Goal: Task Accomplishment & Management: Manage account settings

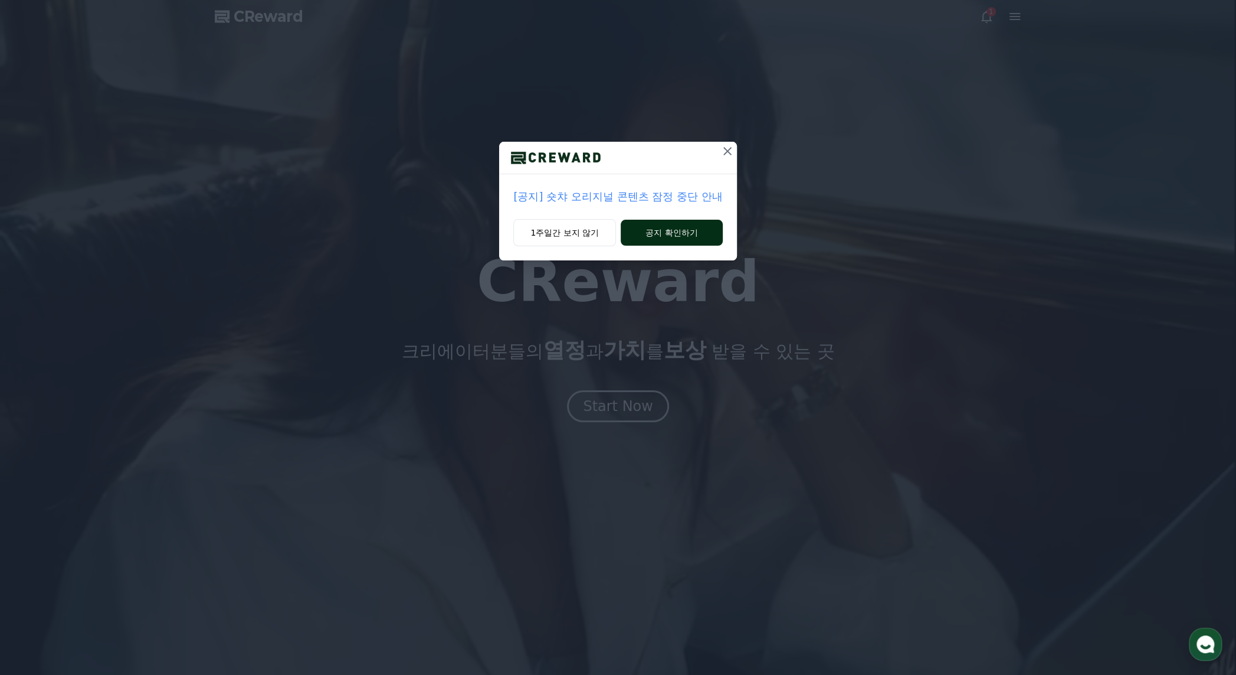
click at [676, 224] on button "공지 확인하기" at bounding box center [672, 233] width 102 height 26
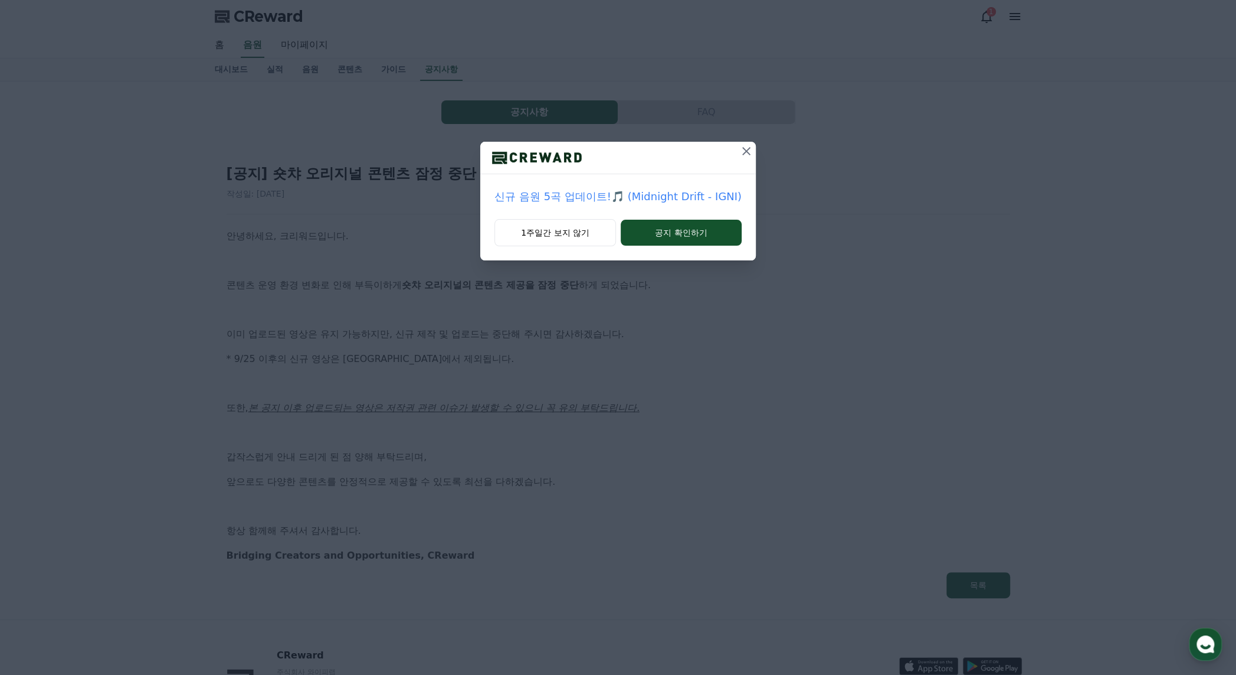
click at [742, 151] on icon at bounding box center [746, 151] width 8 height 8
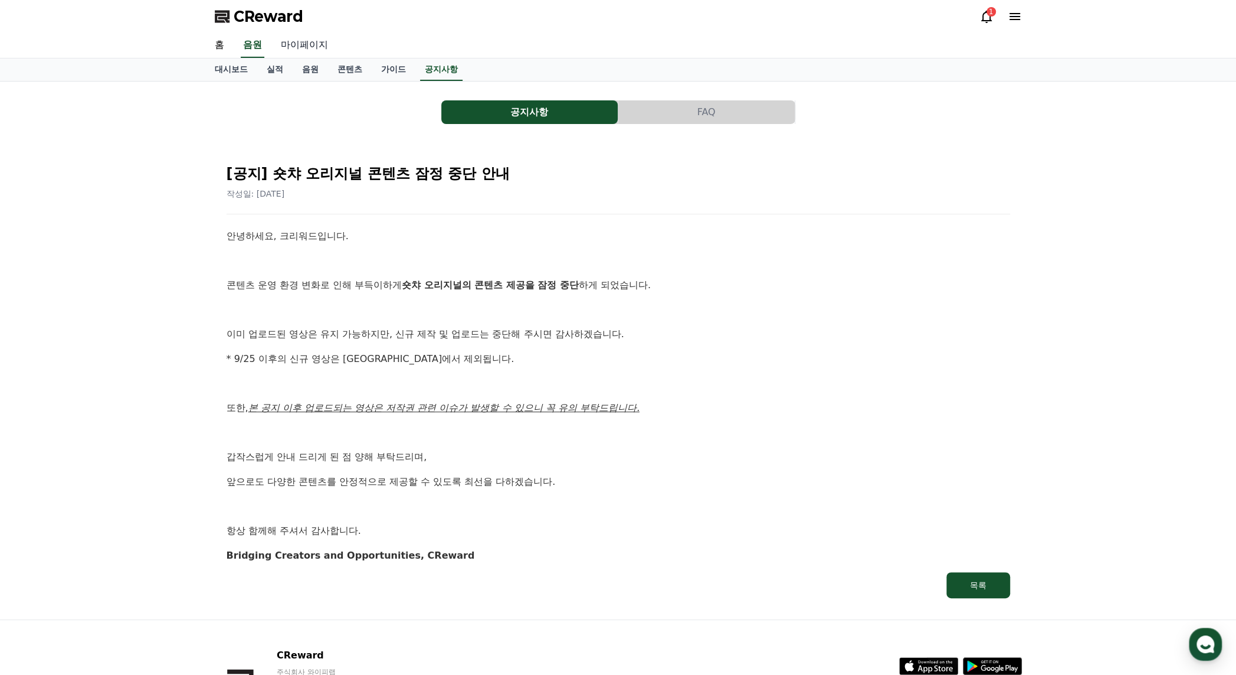
click at [300, 45] on link "마이페이지" at bounding box center [304, 45] width 66 height 25
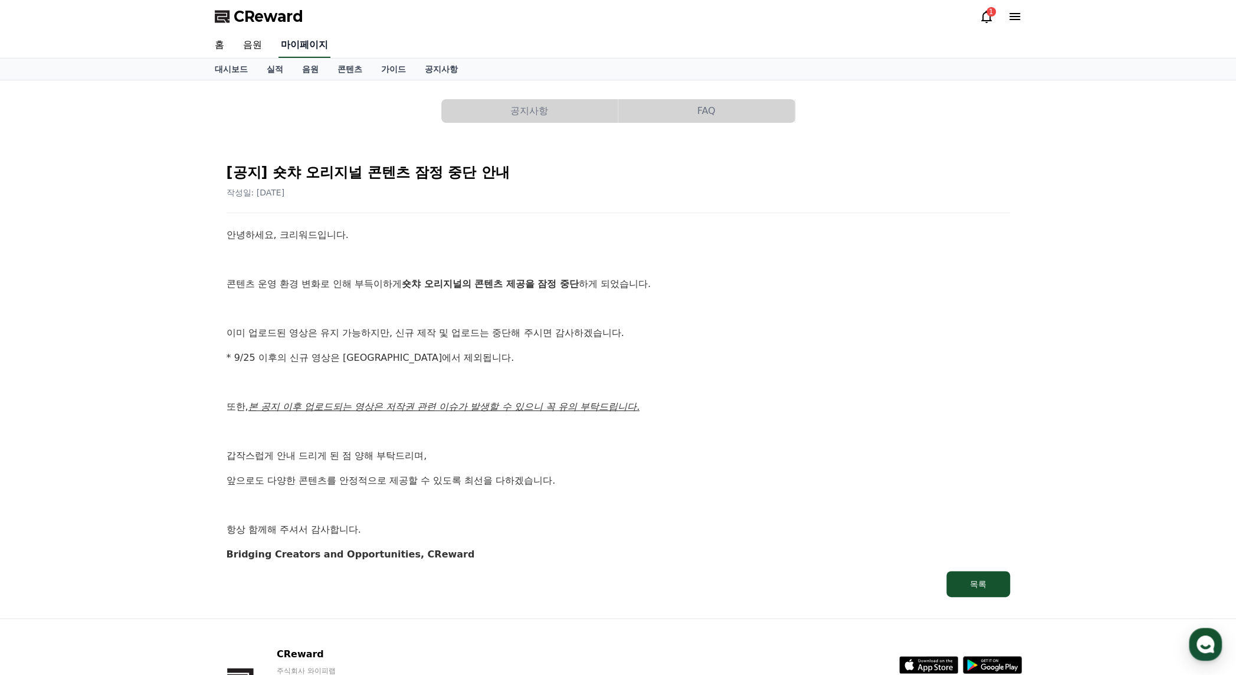
select select "**********"
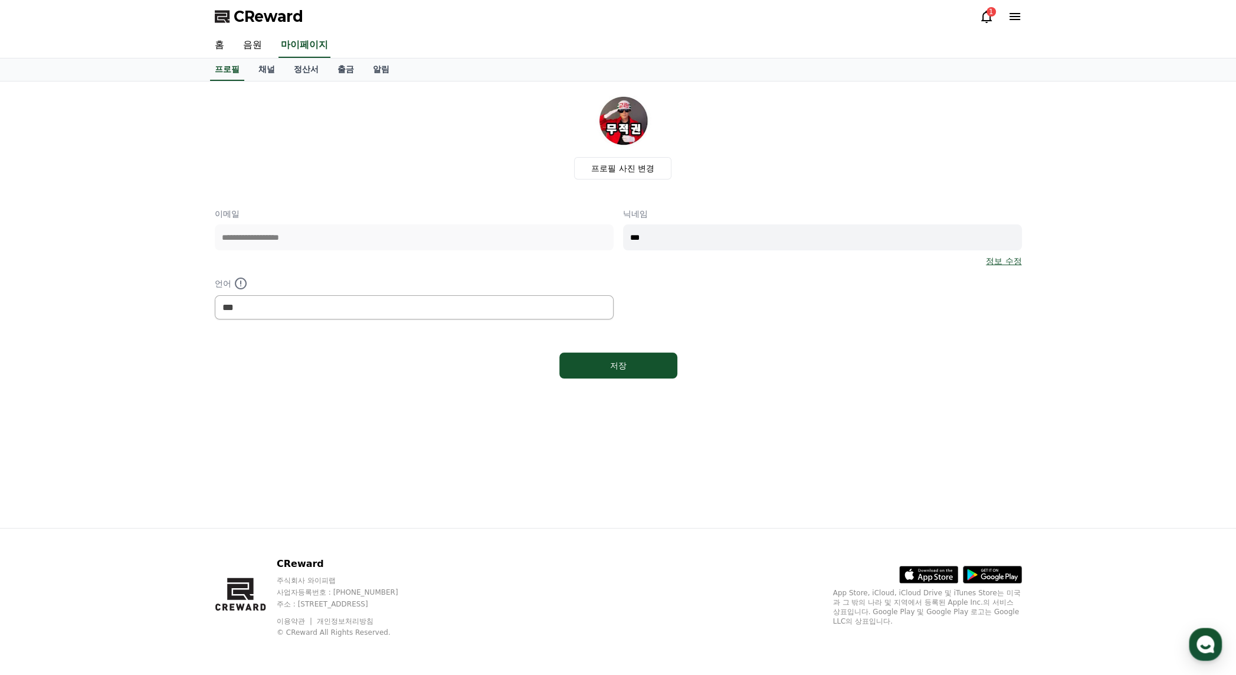
click at [976, 23] on div "CReward 1" at bounding box center [618, 16] width 826 height 33
click at [980, 16] on icon at bounding box center [987, 16] width 14 height 14
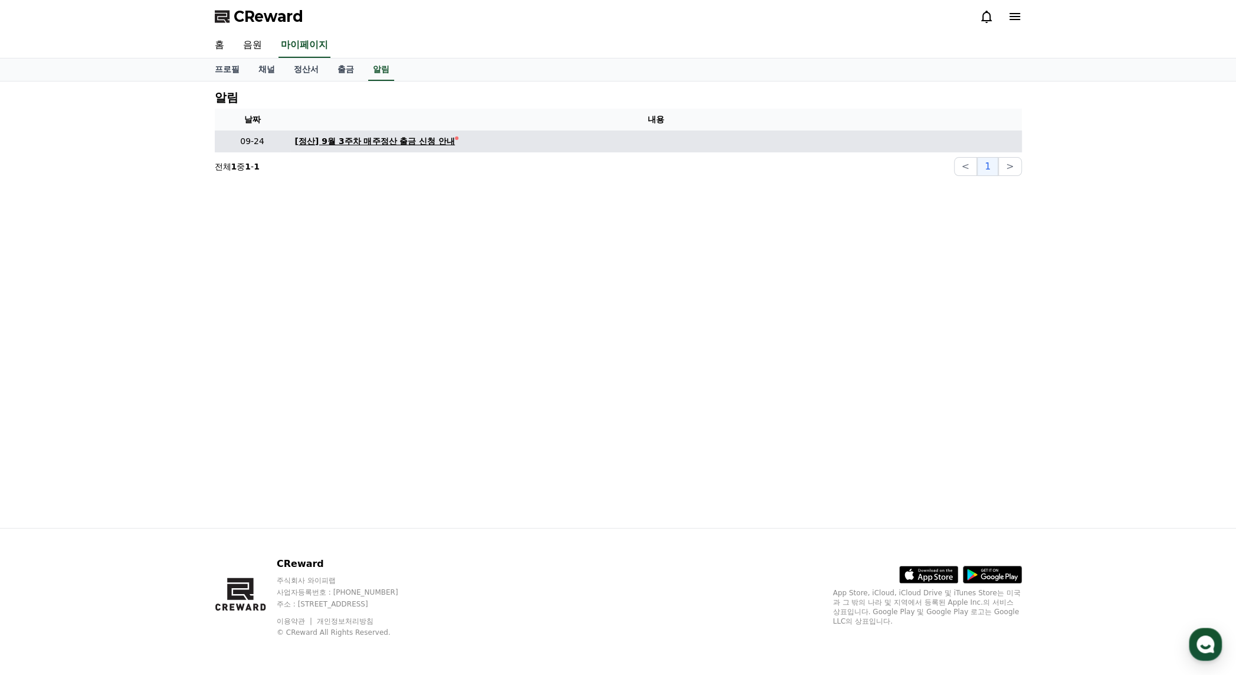
click at [419, 136] on div "[정산] 9월 3주차 매주정산 출금 신청 안내" at bounding box center [375, 141] width 161 height 12
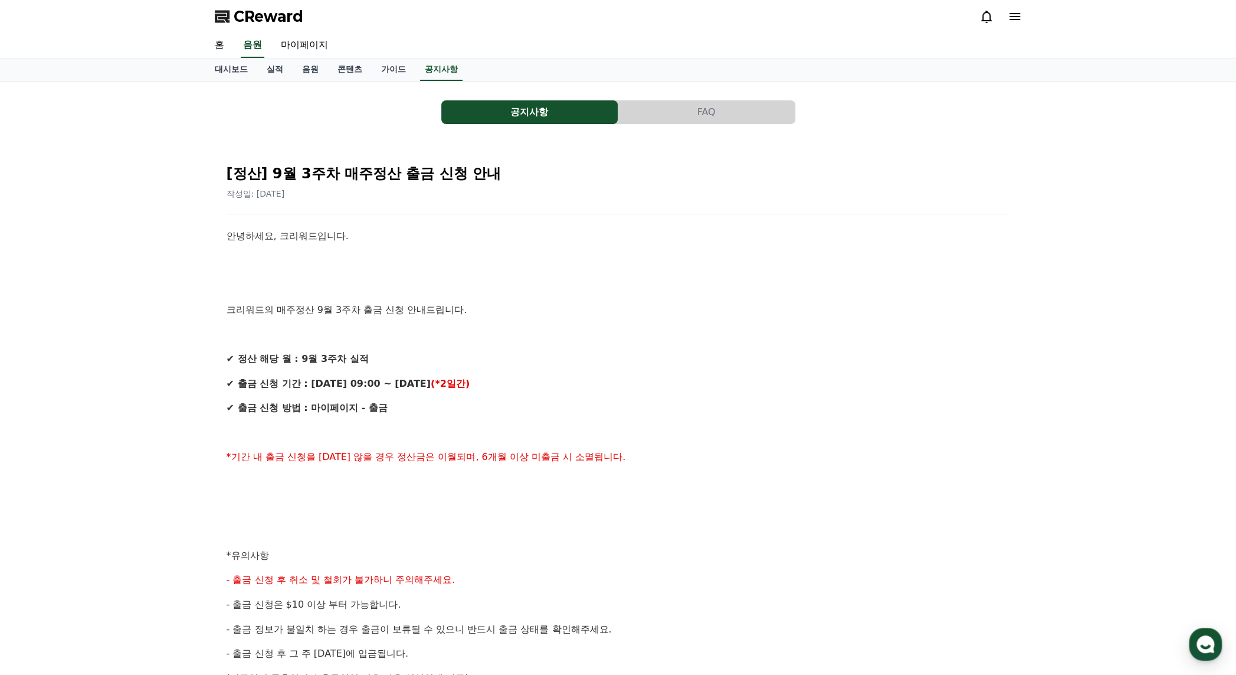
click at [240, 23] on span "CReward" at bounding box center [269, 16] width 70 height 19
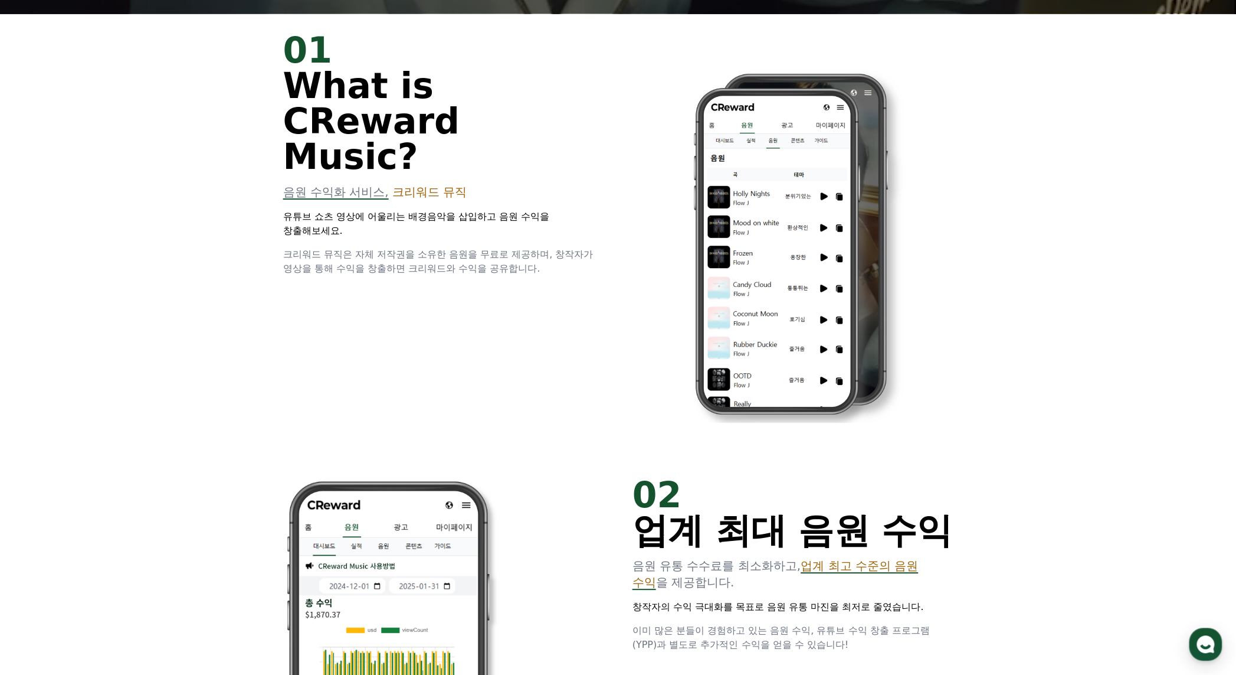
scroll to position [138, 0]
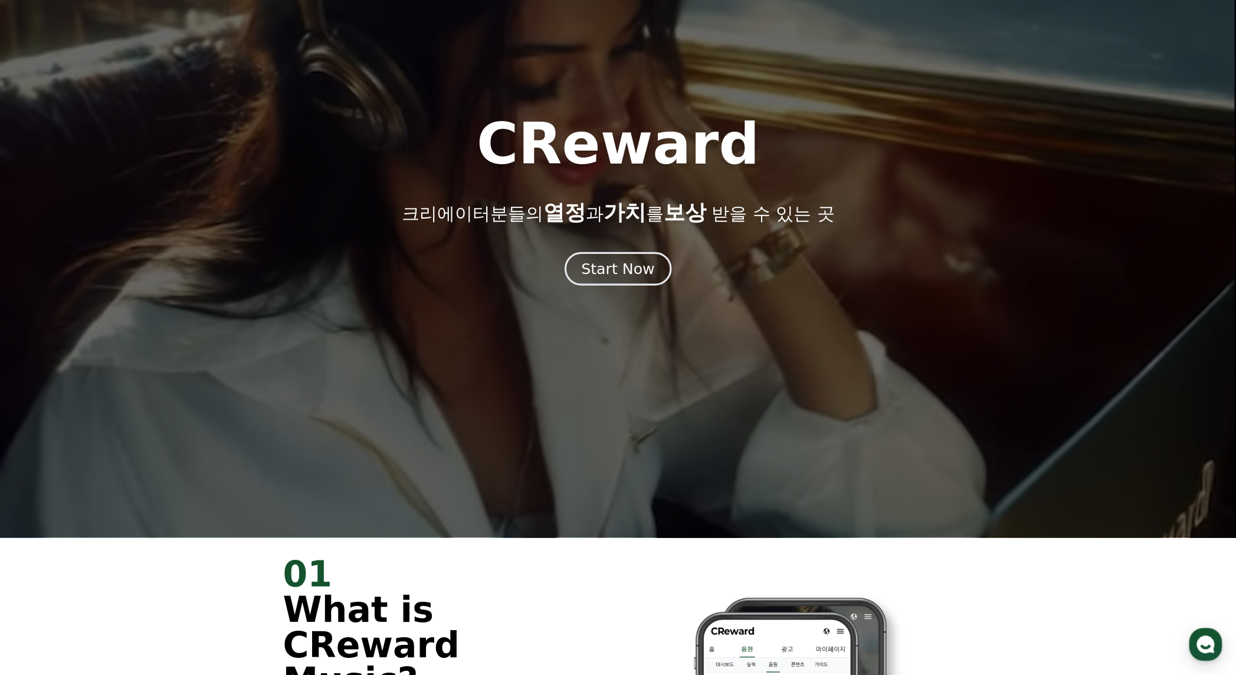
click at [623, 274] on div "Start Now" at bounding box center [617, 269] width 73 height 20
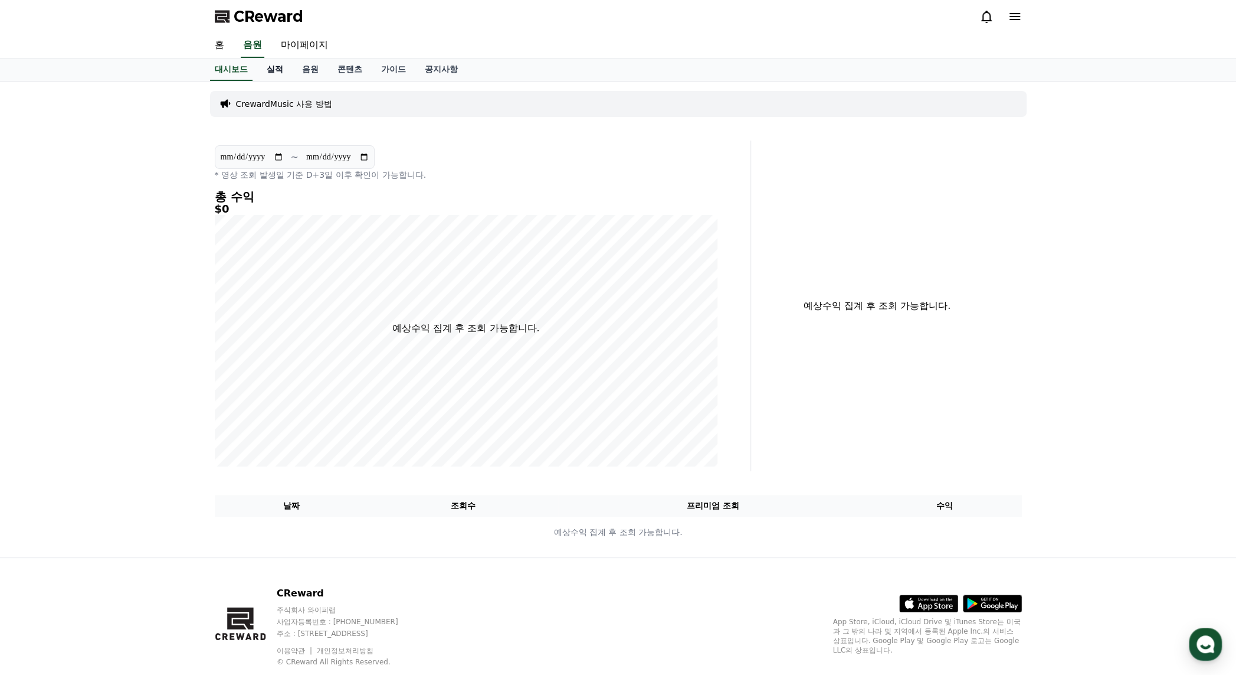
click at [263, 70] on link "실적" at bounding box center [274, 69] width 35 height 22
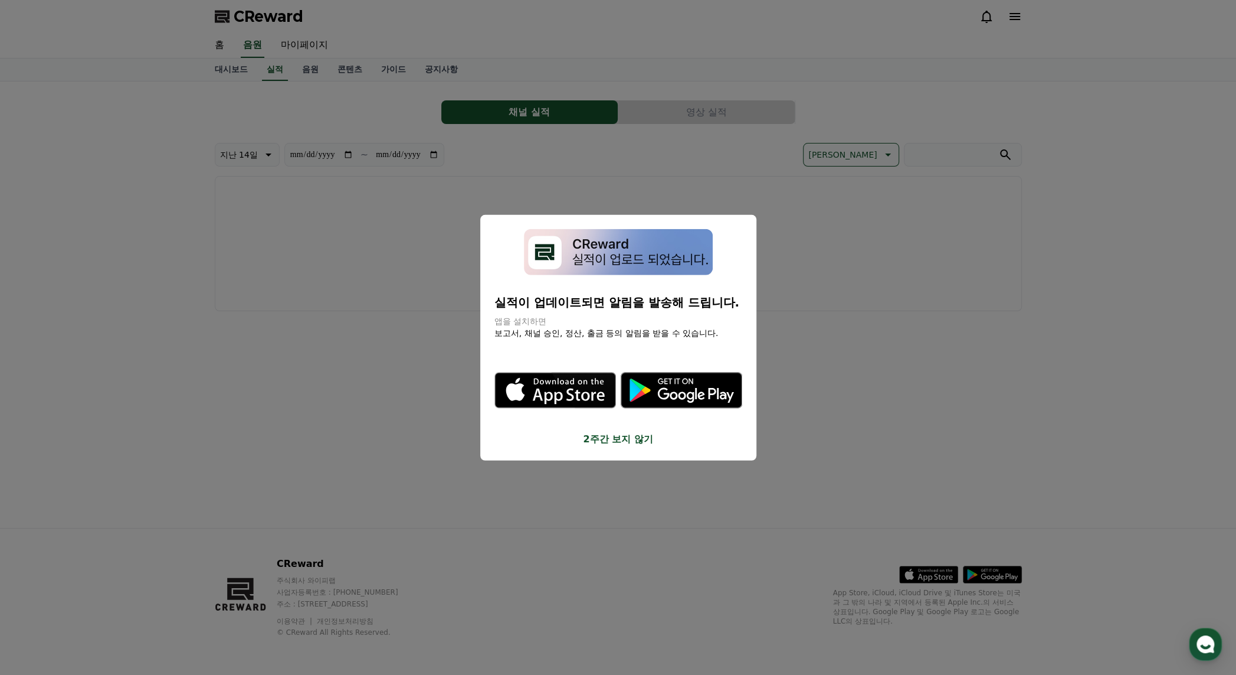
click at [630, 436] on button "2주간 보지 않기" at bounding box center [619, 439] width 248 height 14
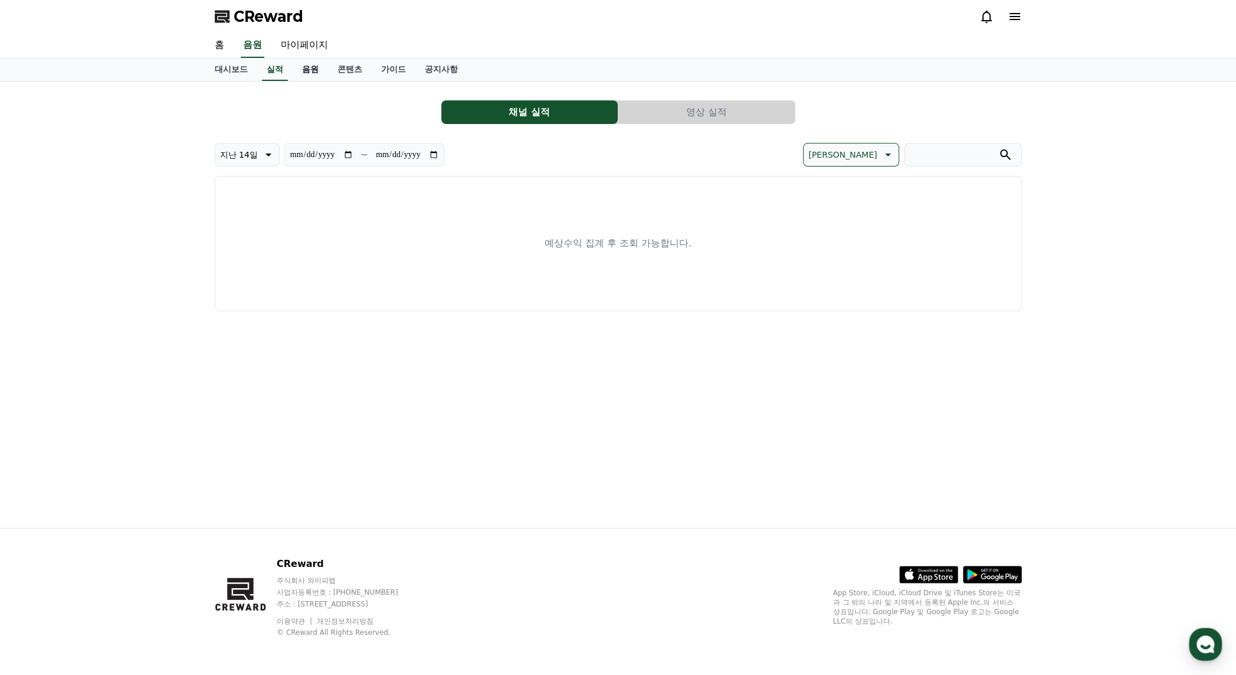
click at [320, 67] on link "음원" at bounding box center [310, 69] width 35 height 22
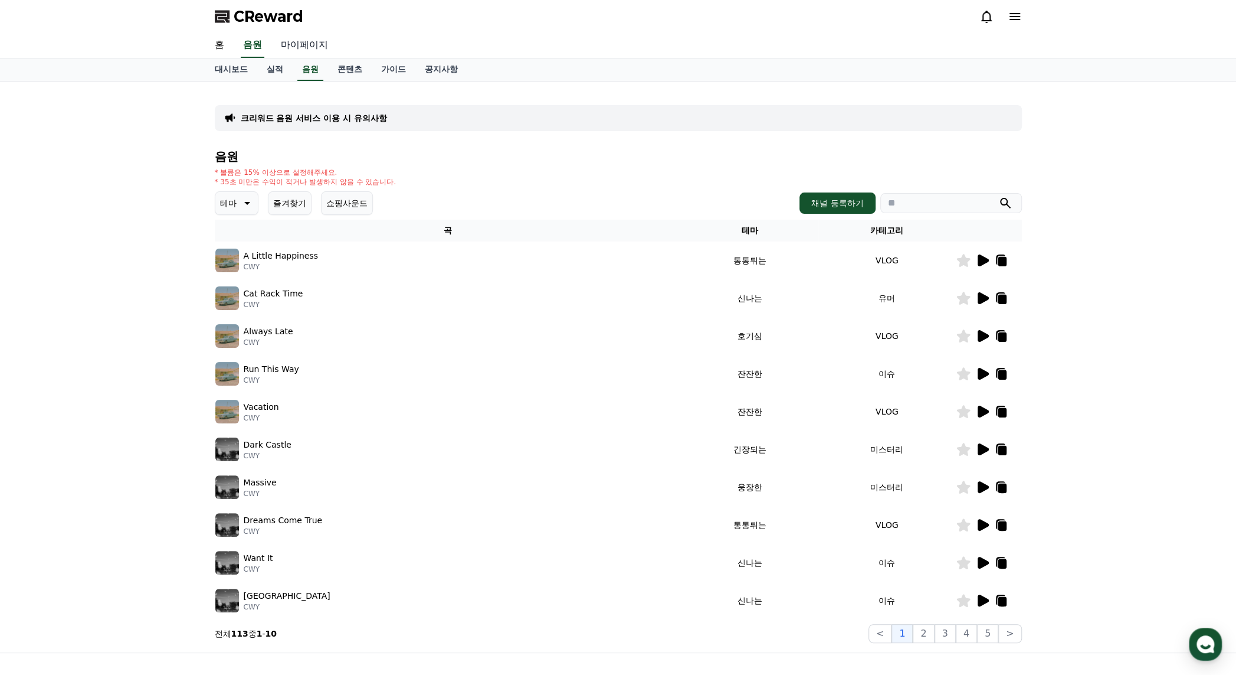
click at [325, 38] on link "마이페이지" at bounding box center [304, 45] width 66 height 25
select select "**********"
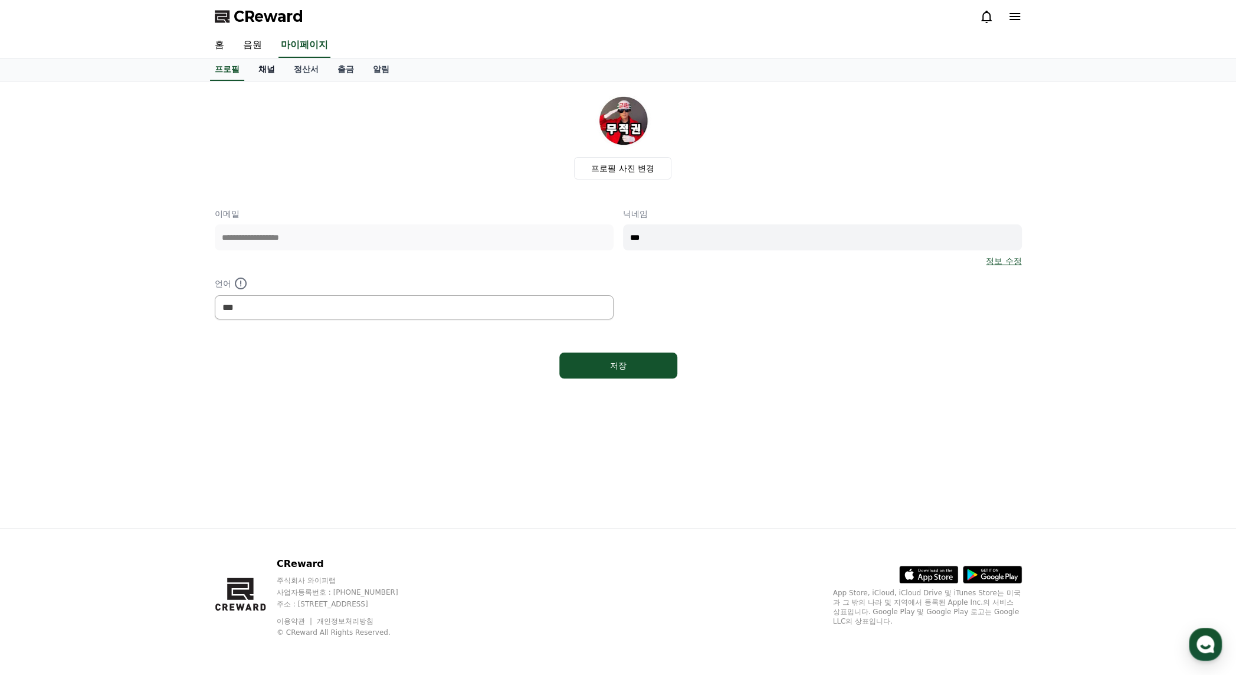
click at [267, 68] on link "채널" at bounding box center [266, 69] width 35 height 22
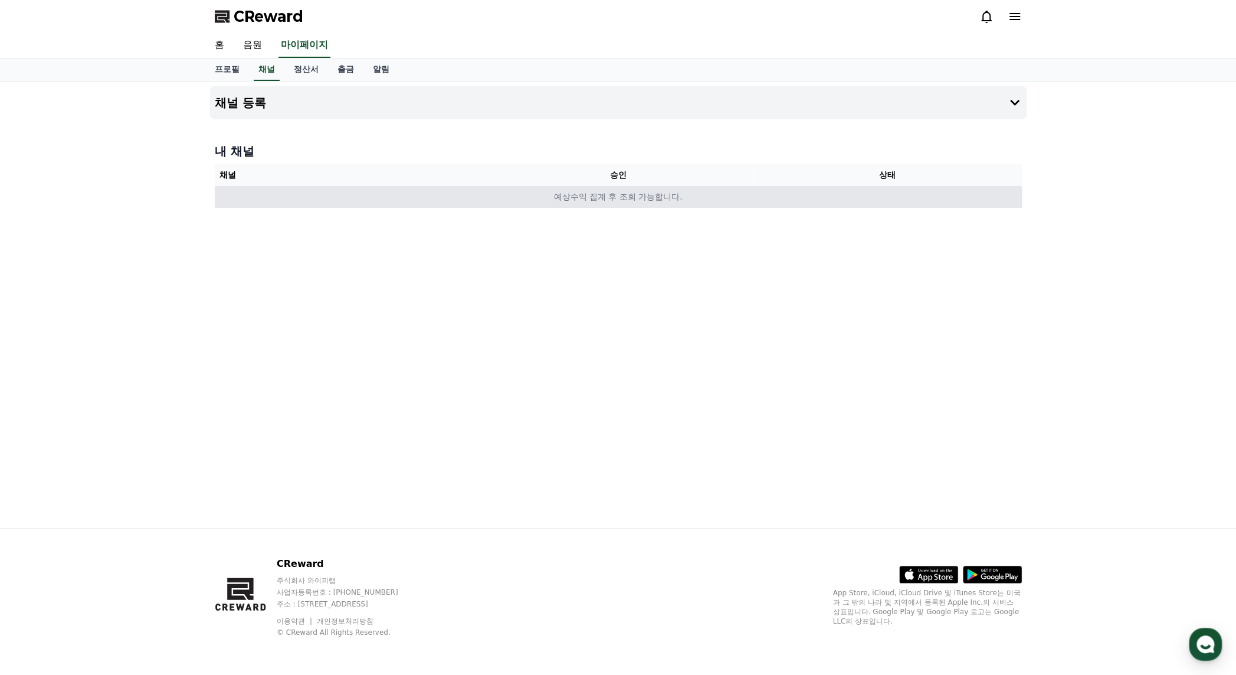
click at [882, 188] on td "예상수익 집계 후 조회 가능합니다." at bounding box center [618, 197] width 807 height 22
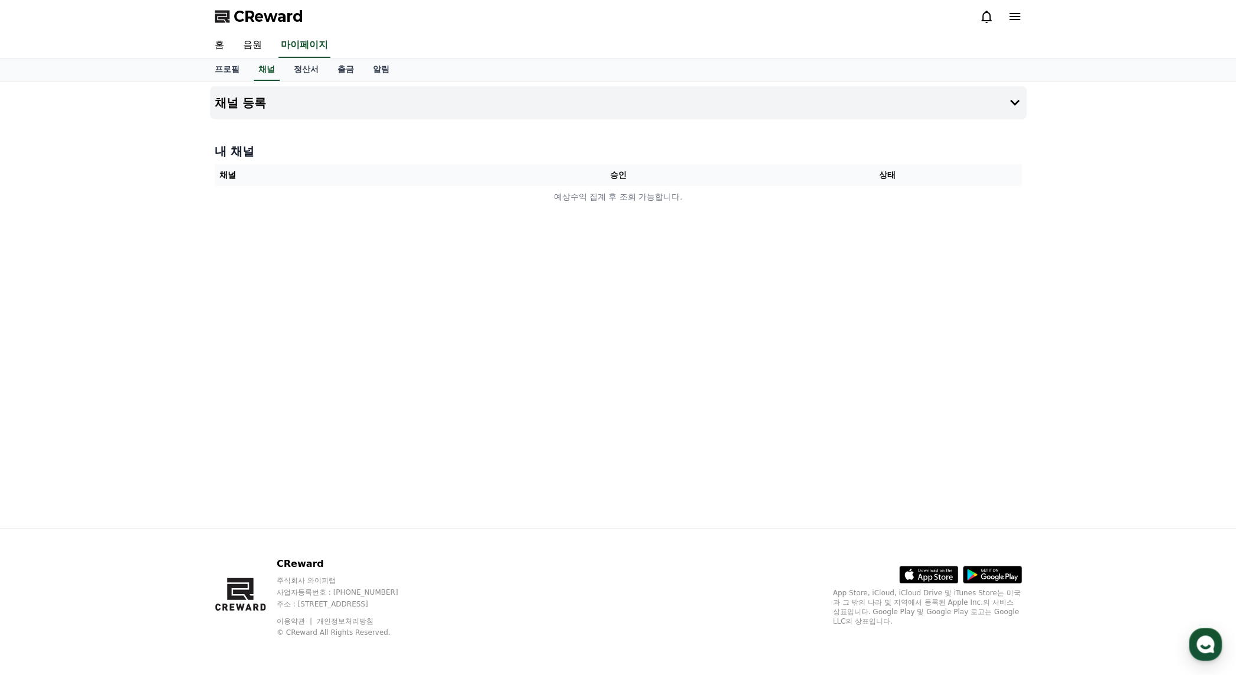
click at [811, 136] on div "채널 등록 내 채널 채널 승인 상태 예상수익 집계 후 조회 가능합니다." at bounding box center [618, 304] width 826 height 446
click at [835, 100] on button "채널 등록" at bounding box center [618, 102] width 817 height 33
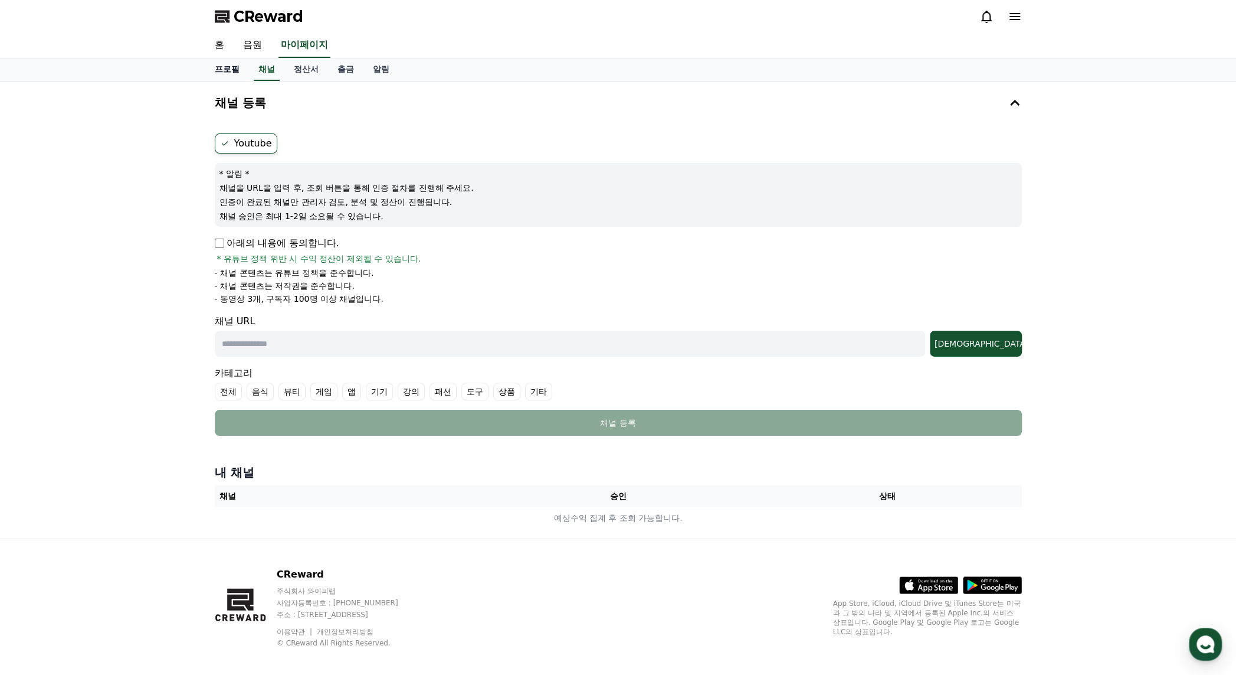
click at [228, 66] on link "프로필" at bounding box center [227, 69] width 44 height 22
select select "**********"
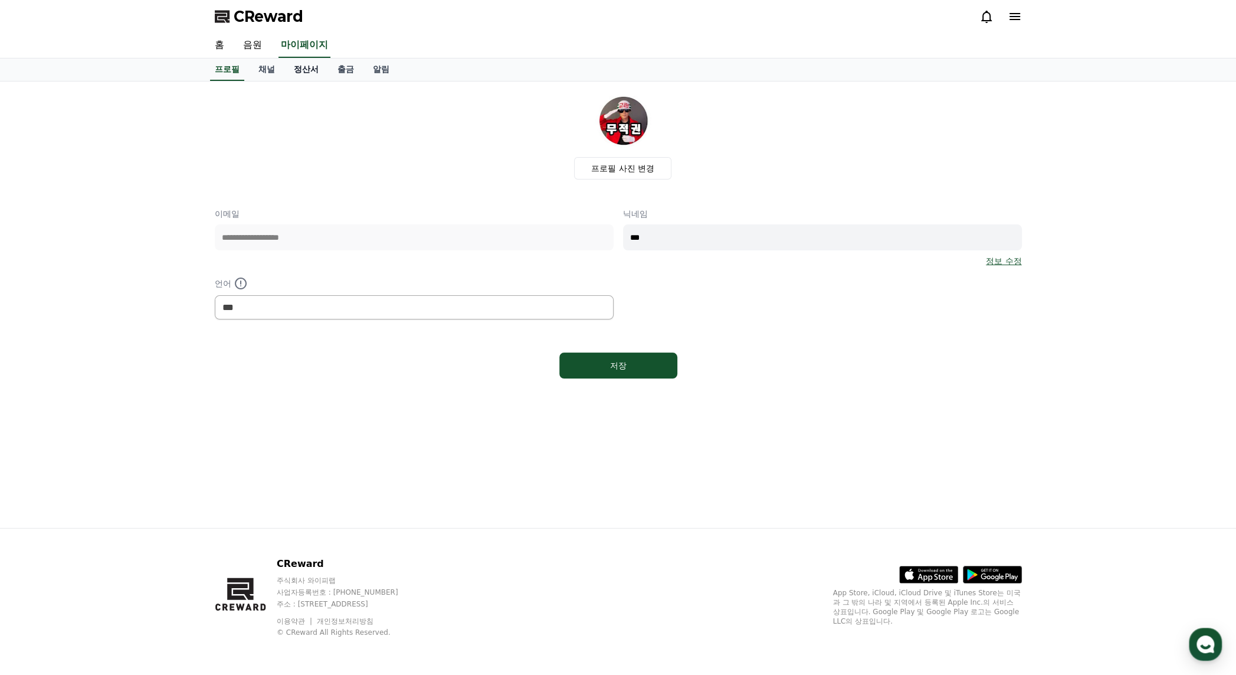
click at [313, 72] on link "정산서" at bounding box center [306, 69] width 44 height 22
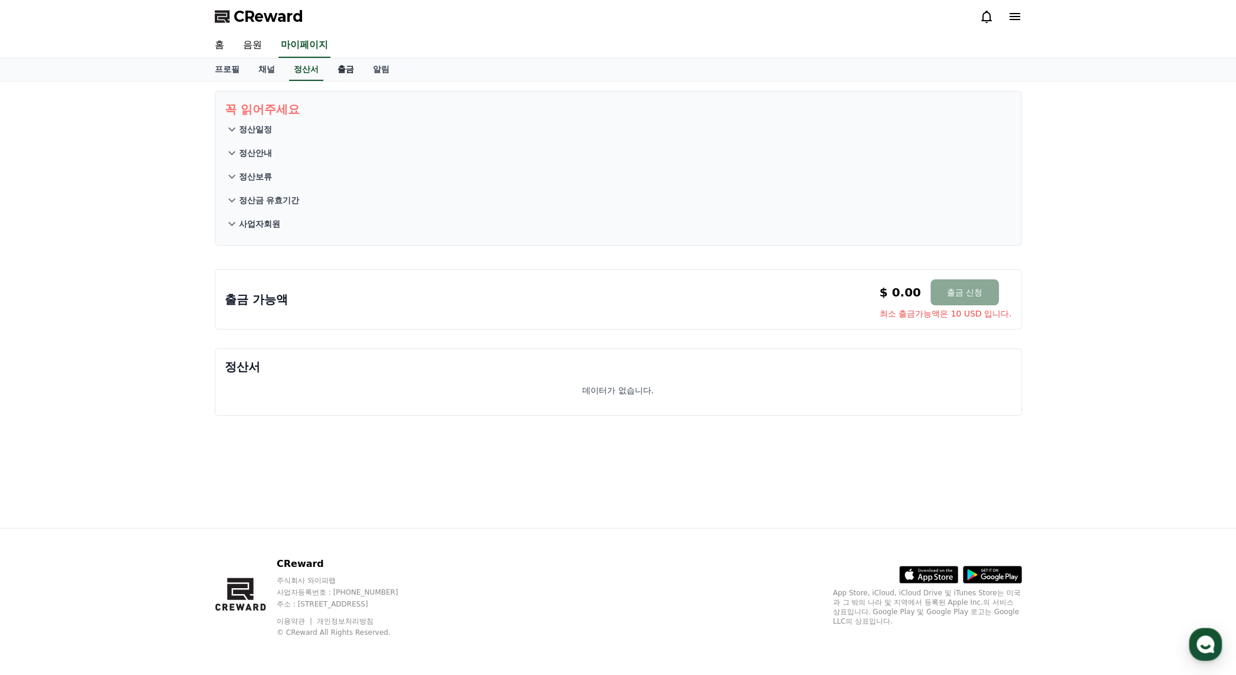
click at [345, 71] on link "출금" at bounding box center [345, 69] width 35 height 22
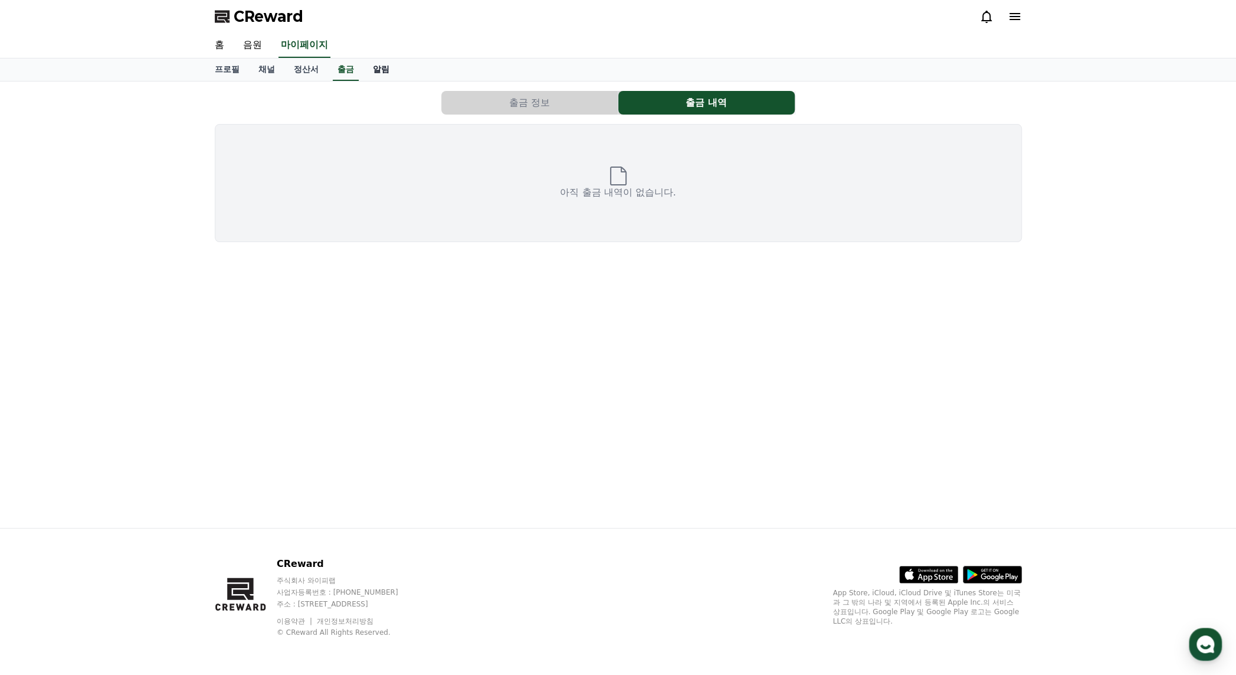
click at [381, 70] on link "알림" at bounding box center [381, 69] width 35 height 22
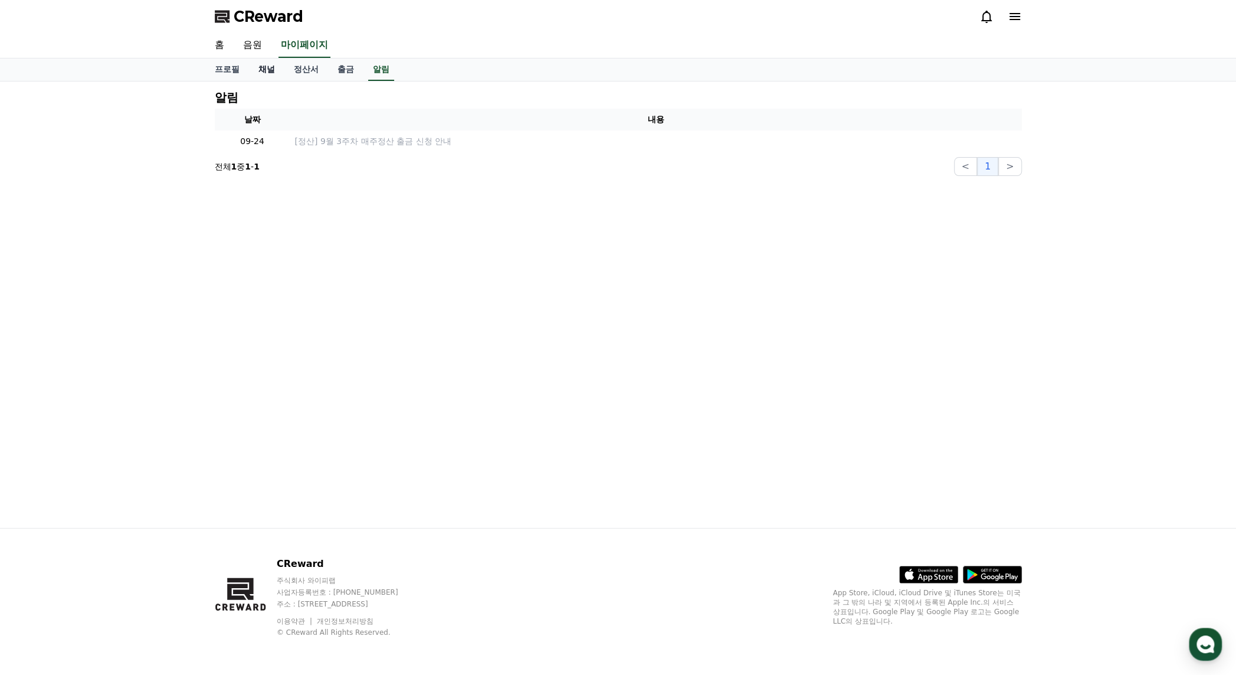
click at [274, 70] on link "채널" at bounding box center [266, 69] width 35 height 22
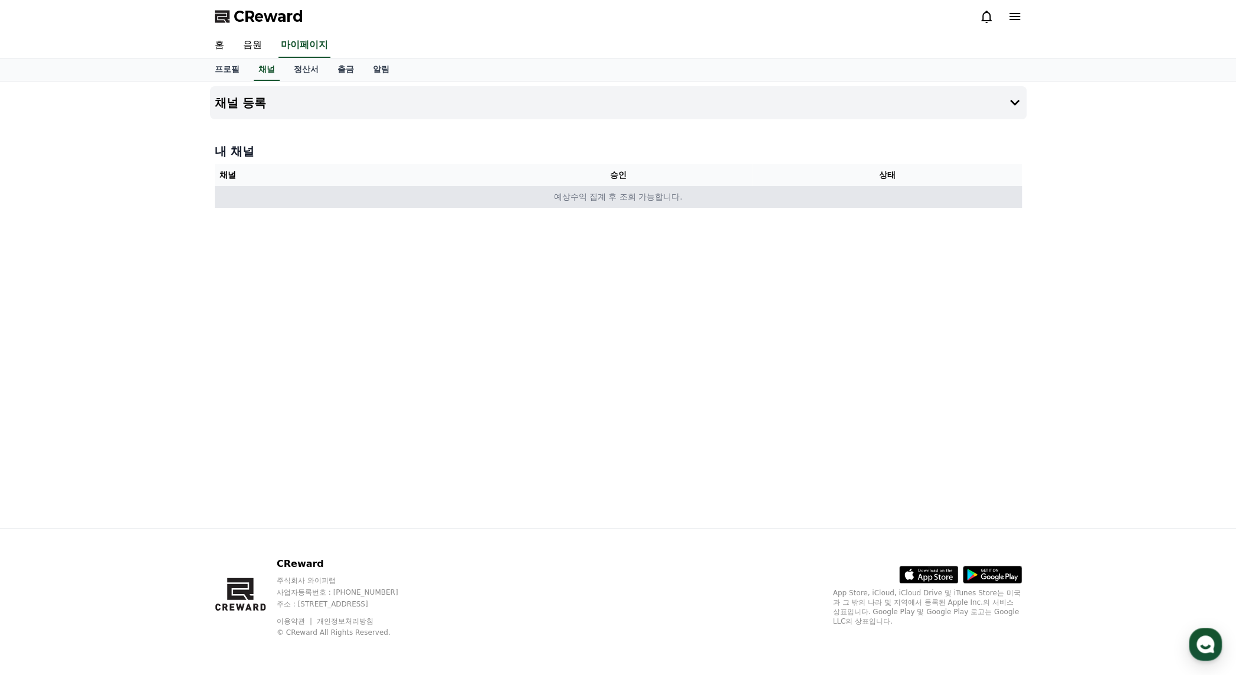
click at [665, 201] on td "예상수익 집계 후 조회 가능합니다." at bounding box center [618, 197] width 807 height 22
